Goal: Task Accomplishment & Management: Complete application form

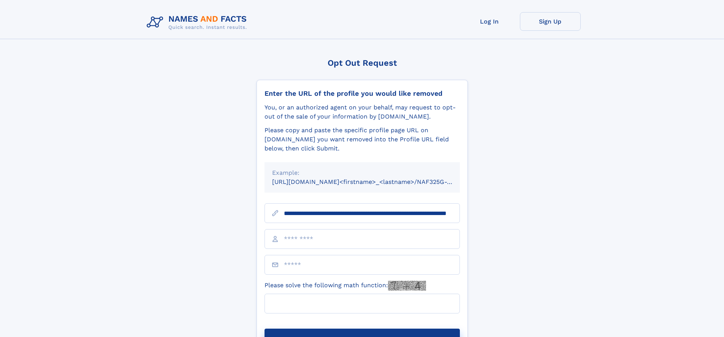
scroll to position [0, 69]
type input "**********"
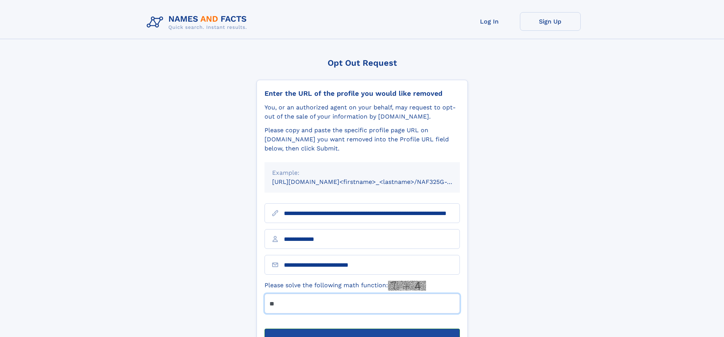
type input "**"
click at [362, 329] on button "Submit Opt Out Request" at bounding box center [362, 341] width 195 height 24
